Goal: Transaction & Acquisition: Purchase product/service

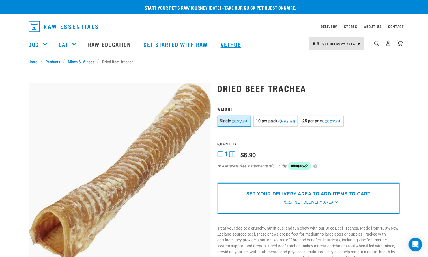
click at [232, 45] on link "Vethub" at bounding box center [231, 44] width 33 height 23
click at [376, 46] on img "dropdown navigation" at bounding box center [376, 43] width 5 height 5
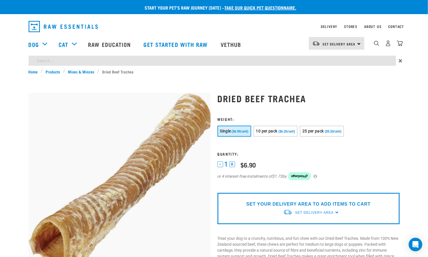
click at [92, 63] on input "search" at bounding box center [212, 61] width 367 height 10
type input "pig snout"
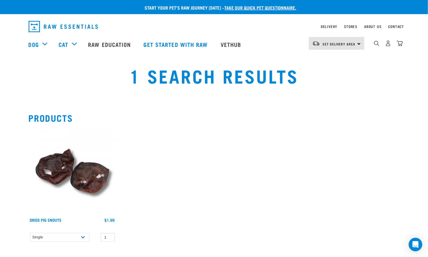
click at [57, 173] on img at bounding box center [73, 172] width 88 height 88
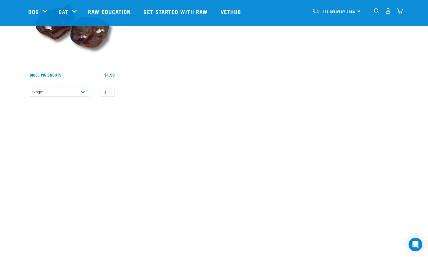
scroll to position [127, 0]
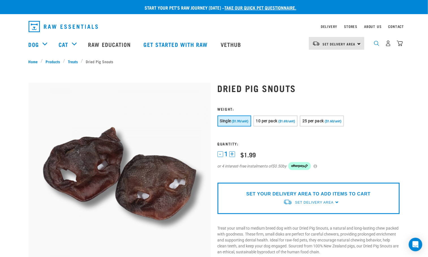
click at [378, 45] on img "dropdown navigation" at bounding box center [376, 43] width 5 height 5
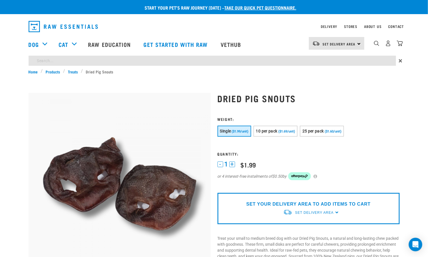
click at [359, 63] on input "search" at bounding box center [212, 61] width 367 height 10
type input "cattle hooves"
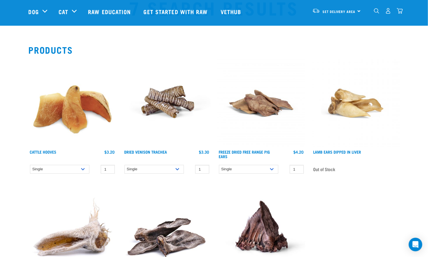
scroll to position [85, 0]
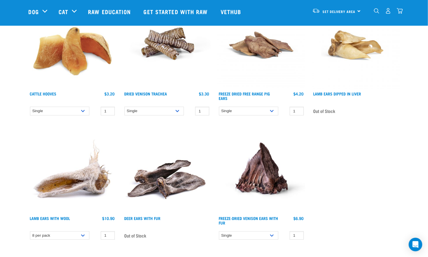
click at [60, 57] on img at bounding box center [73, 45] width 88 height 88
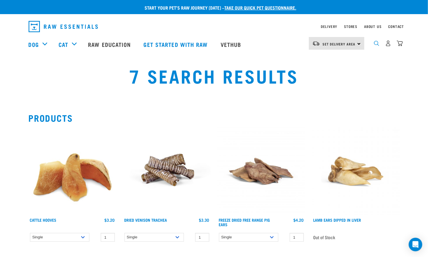
click at [376, 43] on img "dropdown navigation" at bounding box center [376, 43] width 5 height 5
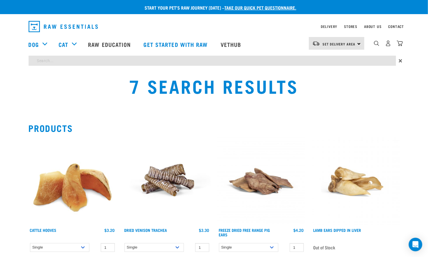
click at [368, 61] on input "search" at bounding box center [212, 61] width 367 height 10
type input "venison tendons"
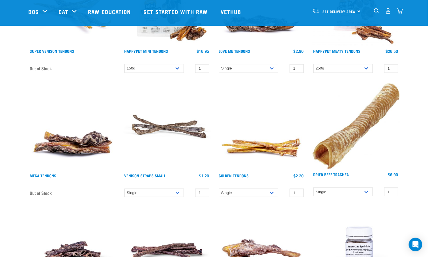
scroll to position [127, 0]
click at [241, 176] on link "Golden Tendons" at bounding box center [234, 176] width 30 height 2
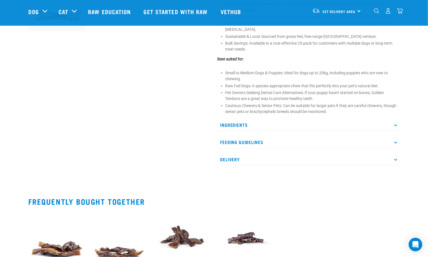
scroll to position [339, 0]
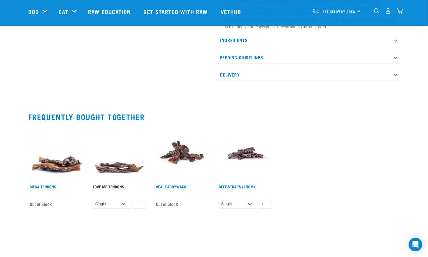
click at [114, 186] on link "Love Me Tendons" at bounding box center [108, 187] width 31 height 2
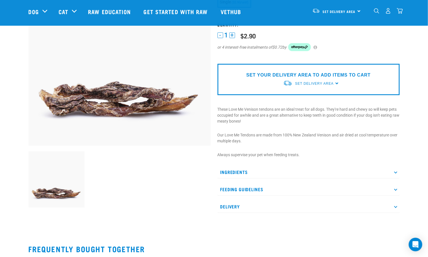
scroll to position [85, 0]
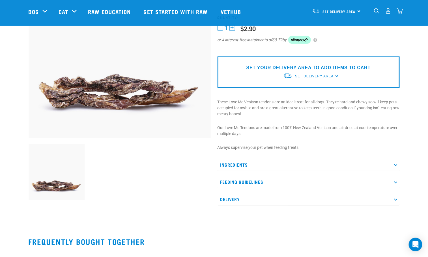
click at [395, 167] on p "Ingredients" at bounding box center [308, 165] width 182 height 13
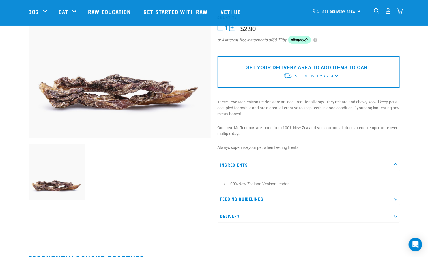
click at [396, 199] on icon at bounding box center [395, 199] width 3 height 3
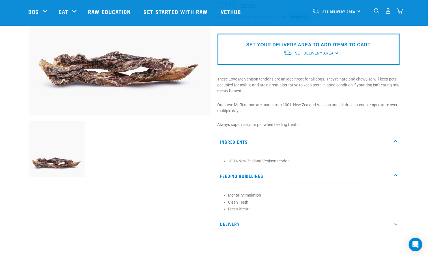
scroll to position [127, 0]
